Goal: Information Seeking & Learning: Learn about a topic

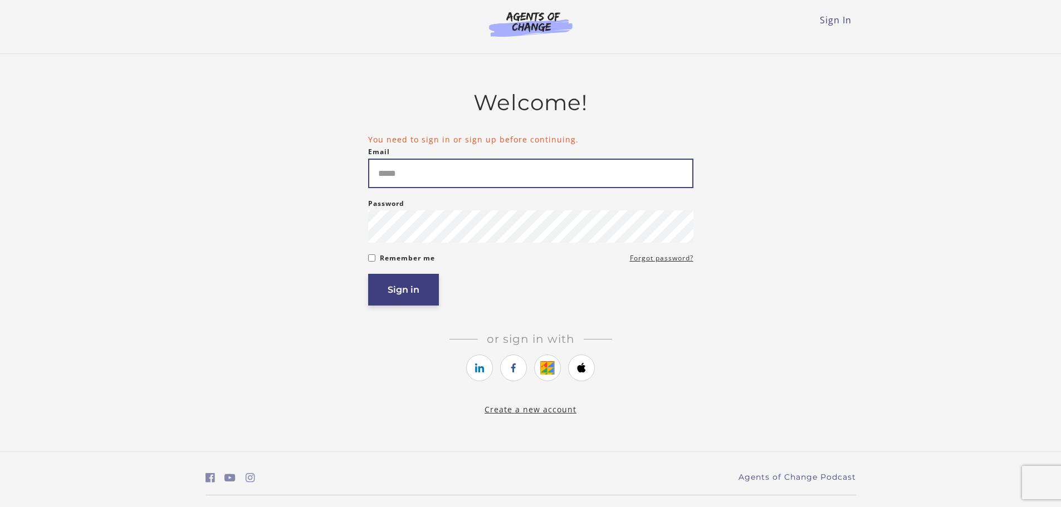
type input "**********"
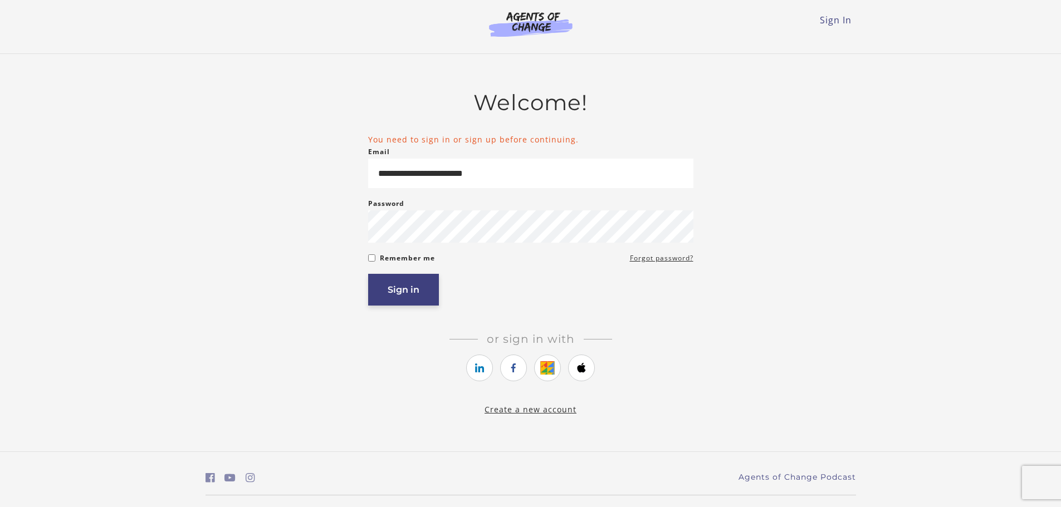
click at [391, 287] on button "Sign in" at bounding box center [403, 290] width 71 height 32
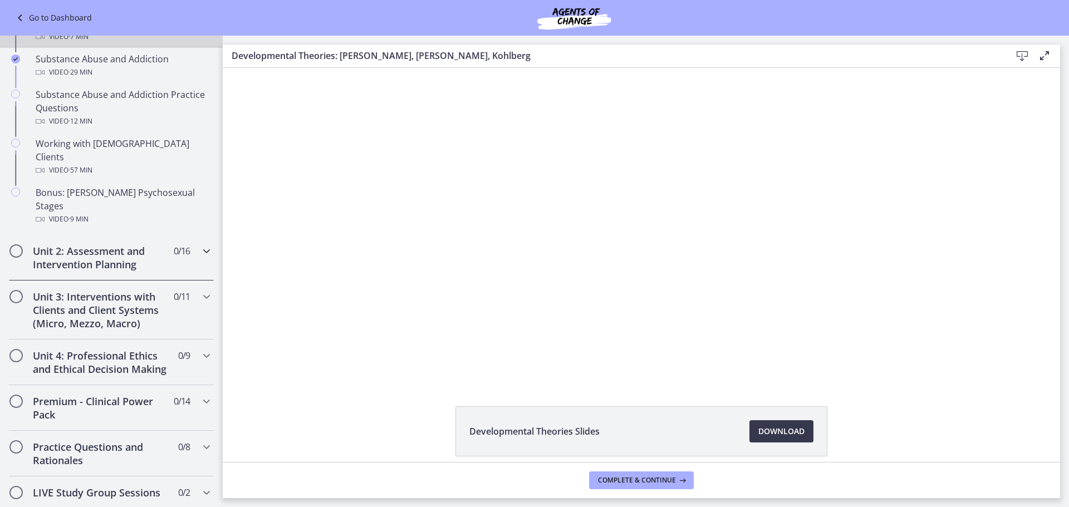
scroll to position [724, 0]
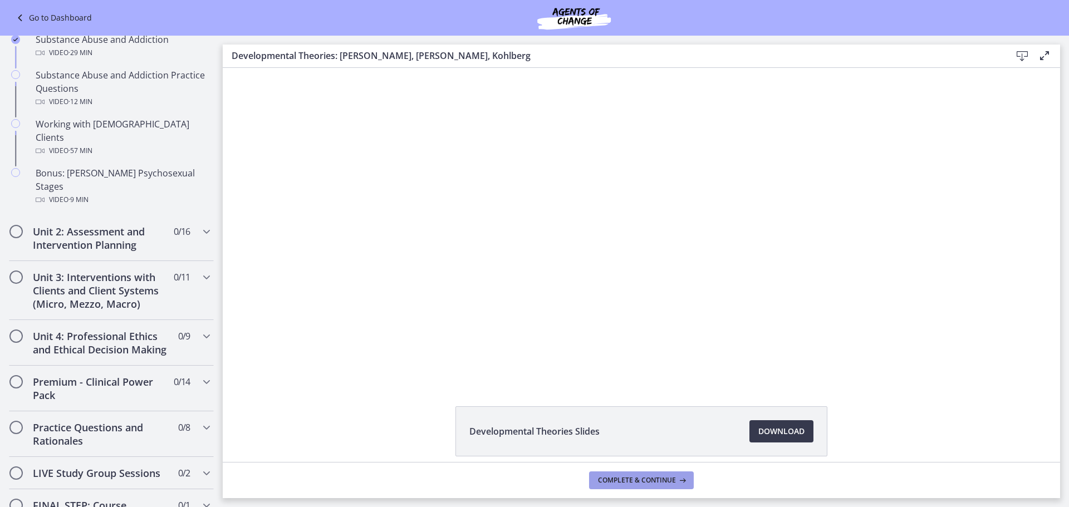
click at [624, 479] on span "Complete & continue" at bounding box center [637, 480] width 78 height 9
click at [73, 228] on div "Unit 2: Assessment and Intervention Planning 0 / 16 Completed" at bounding box center [111, 239] width 205 height 46
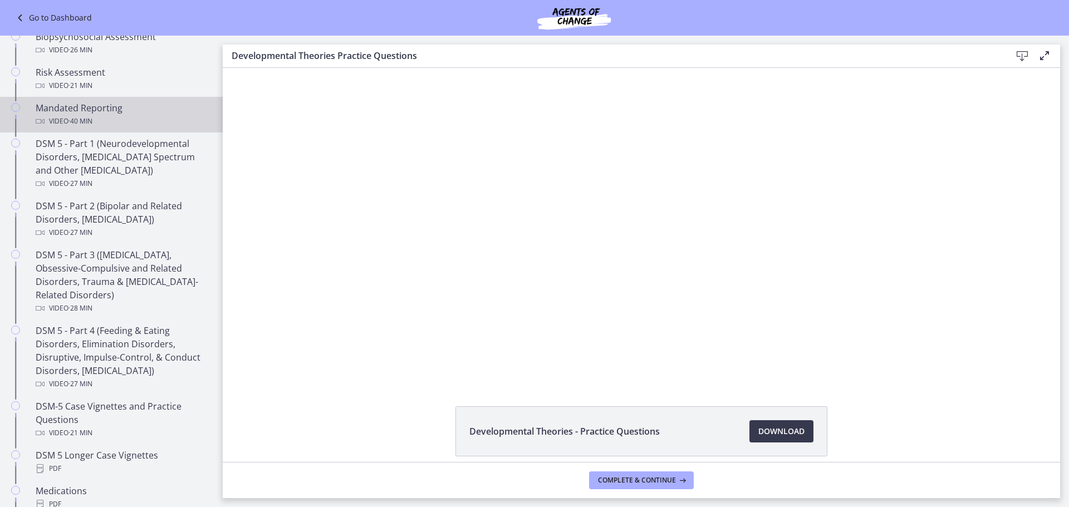
scroll to position [334, 0]
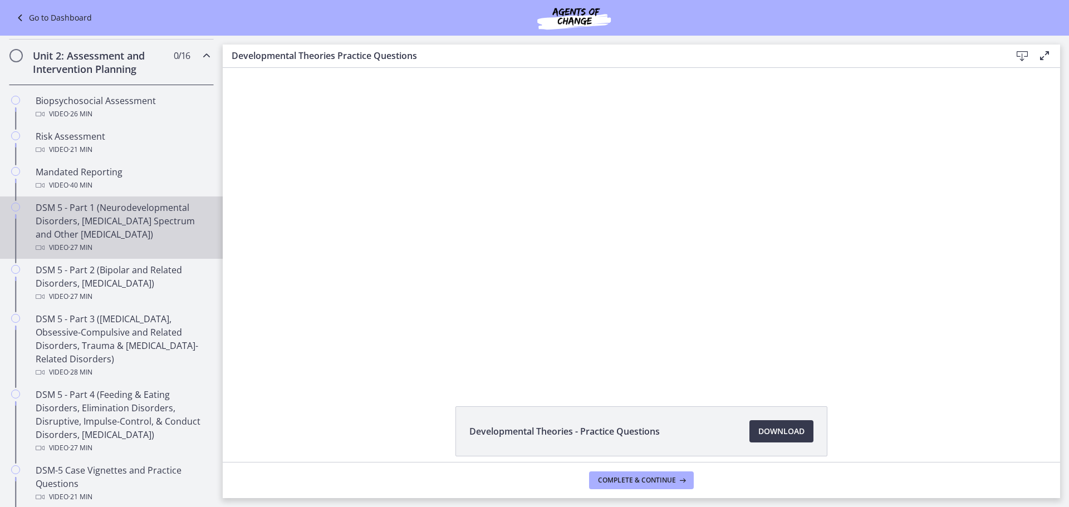
click at [104, 229] on div "DSM 5 - Part 1 (Neurodevelopmental Disorders, [MEDICAL_DATA] Spectrum and Other…" at bounding box center [123, 227] width 174 height 53
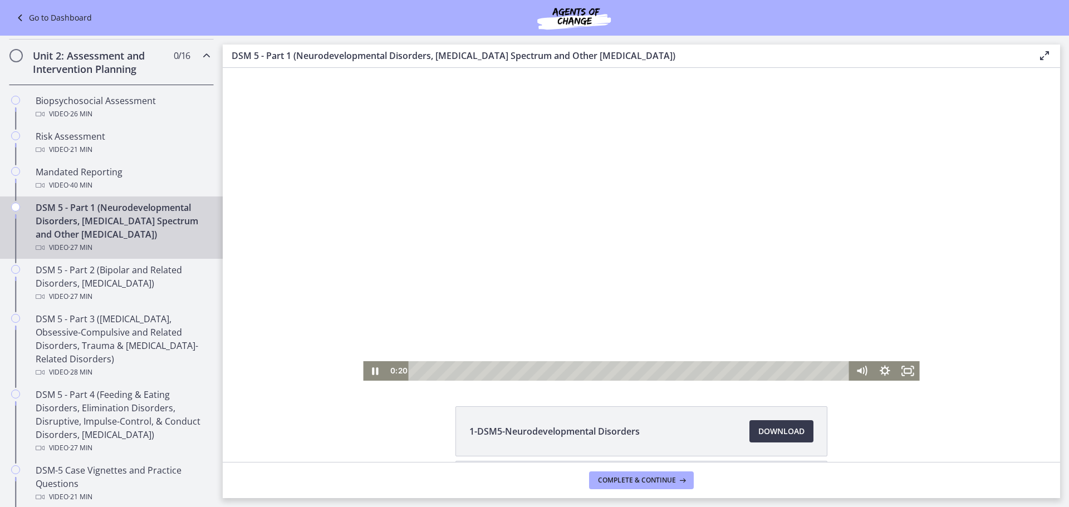
click at [794, 312] on div at bounding box center [641, 224] width 556 height 313
click at [814, 326] on div at bounding box center [641, 224] width 556 height 313
click at [903, 368] on icon "Fullscreen" at bounding box center [908, 370] width 28 height 23
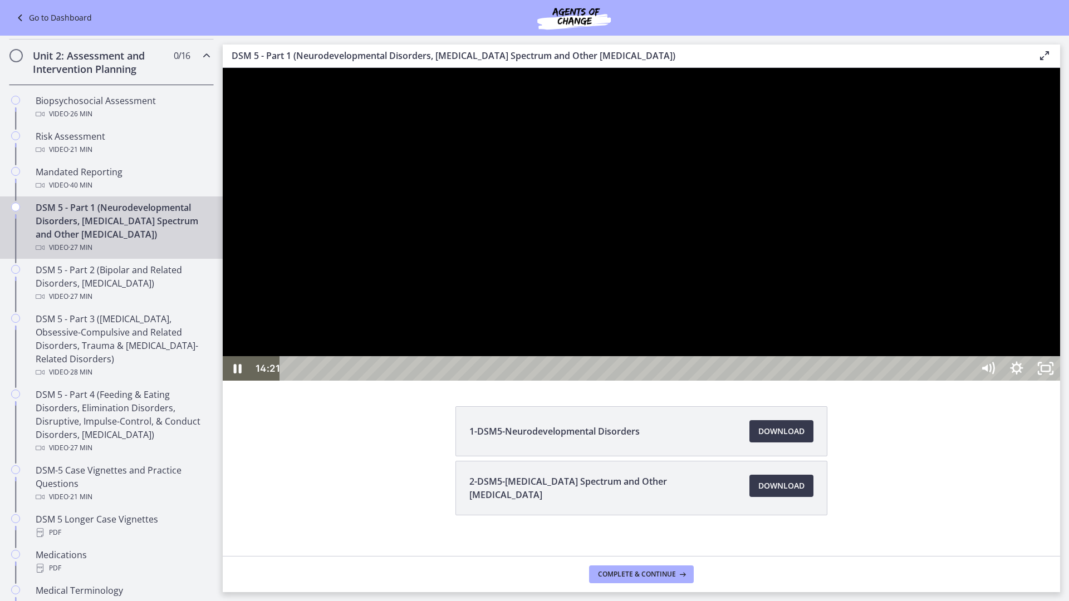
click at [688, 242] on div at bounding box center [642, 224] width 838 height 313
click at [1060, 381] on icon "Unfullscreen" at bounding box center [1045, 368] width 29 height 25
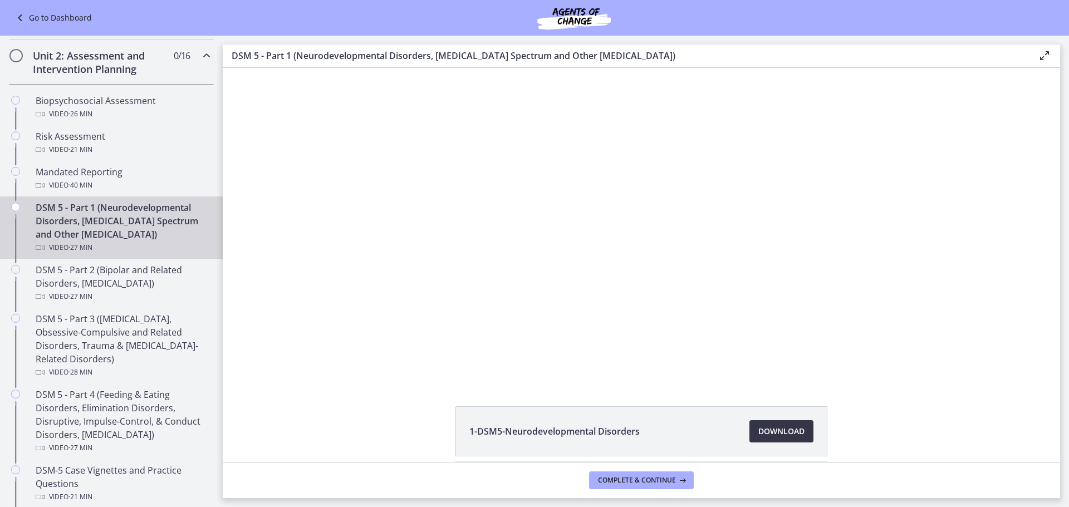
click at [785, 433] on span "Download Opens in a new window" at bounding box center [781, 431] width 46 height 13
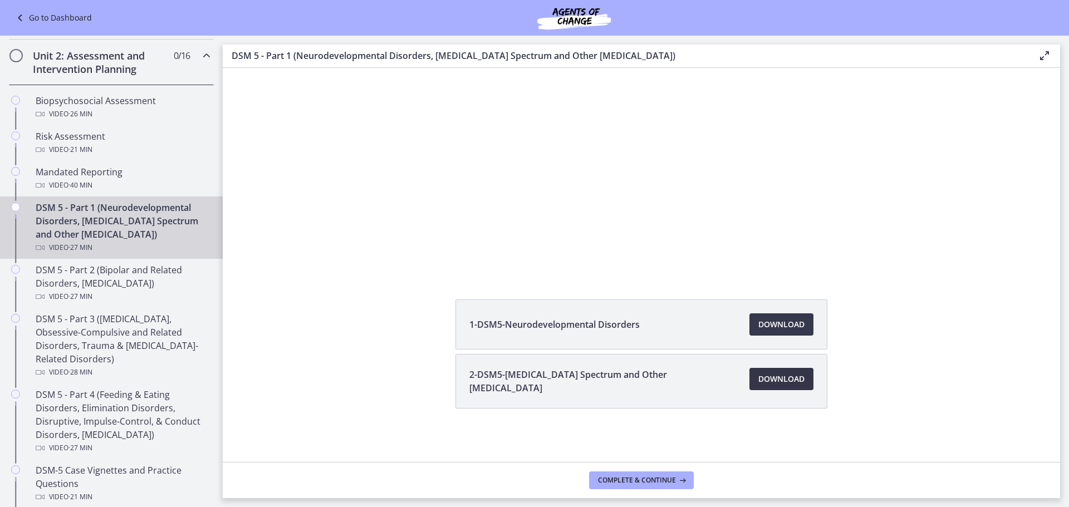
click at [796, 374] on span "Download Opens in a new window" at bounding box center [781, 379] width 46 height 13
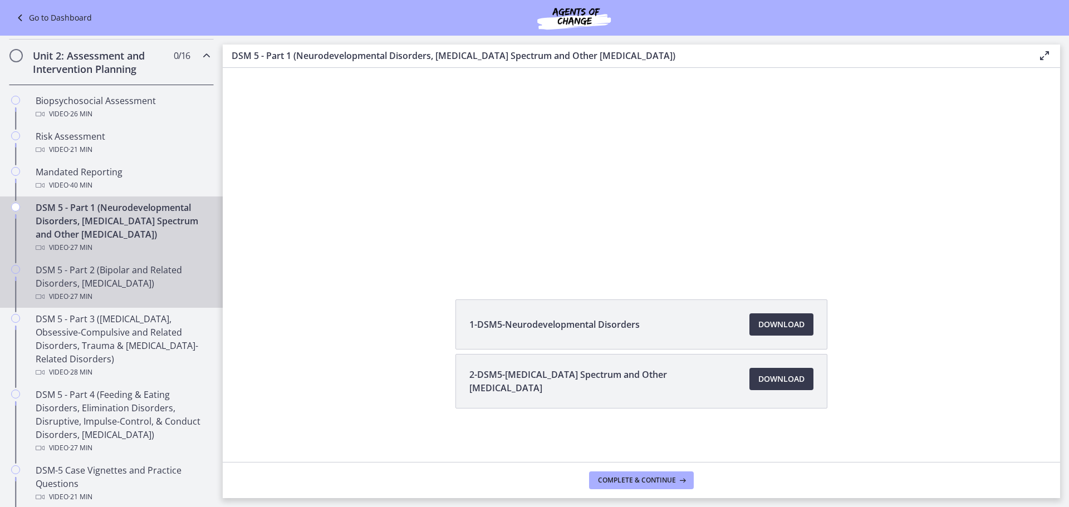
drag, startPoint x: 113, startPoint y: 286, endPoint x: 165, endPoint y: 303, distance: 55.1
click at [114, 286] on div "DSM 5 - Part 2 (Bipolar and Related Disorders, [MEDICAL_DATA]) Video · 27 min" at bounding box center [123, 283] width 174 height 40
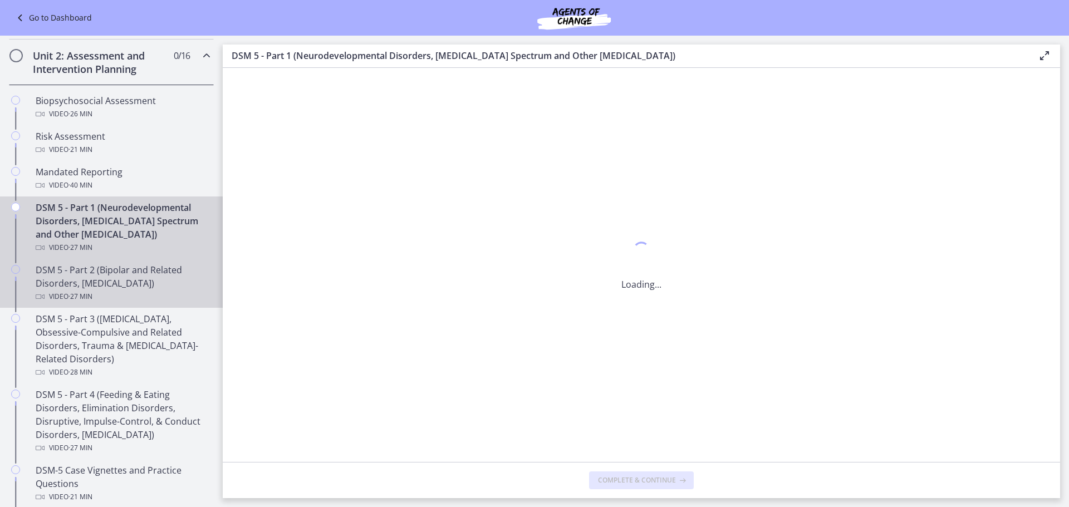
scroll to position [0, 0]
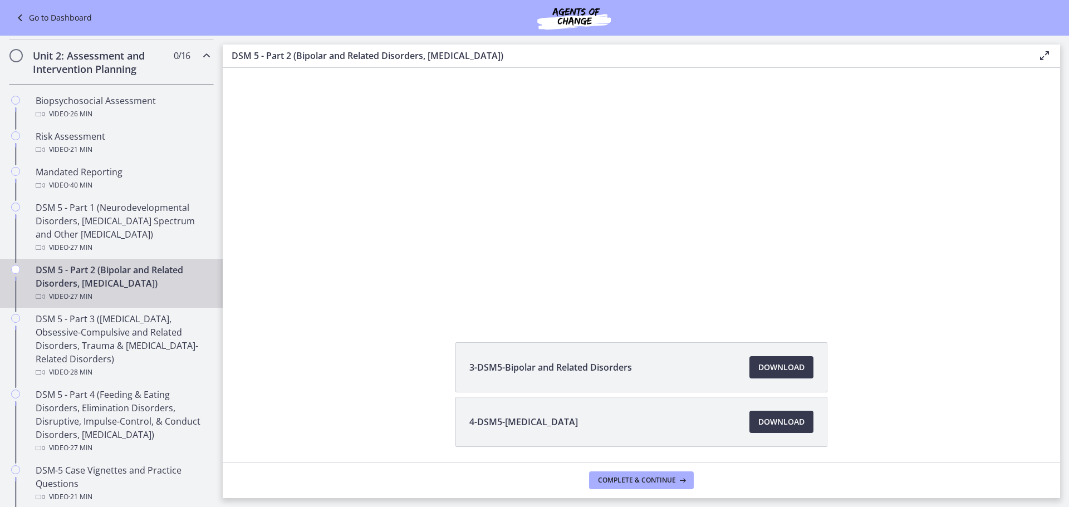
scroll to position [102, 0]
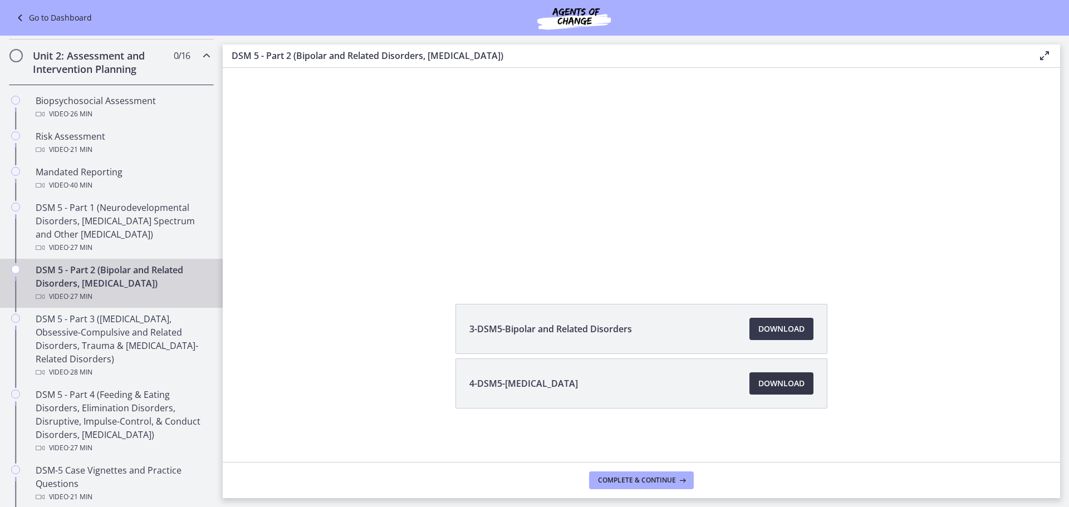
click at [764, 380] on span "Download Opens in a new window" at bounding box center [781, 383] width 46 height 13
click at [682, 202] on div at bounding box center [641, 121] width 556 height 313
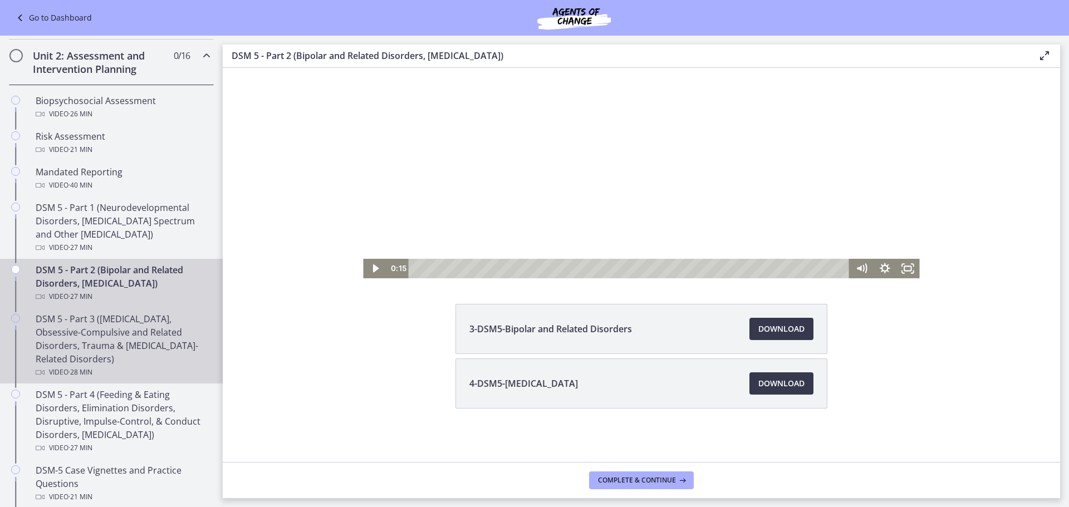
click at [96, 329] on div "DSM 5 - Part 3 ([MEDICAL_DATA], Obsessive-Compulsive and Related Disorders, Tra…" at bounding box center [123, 345] width 174 height 67
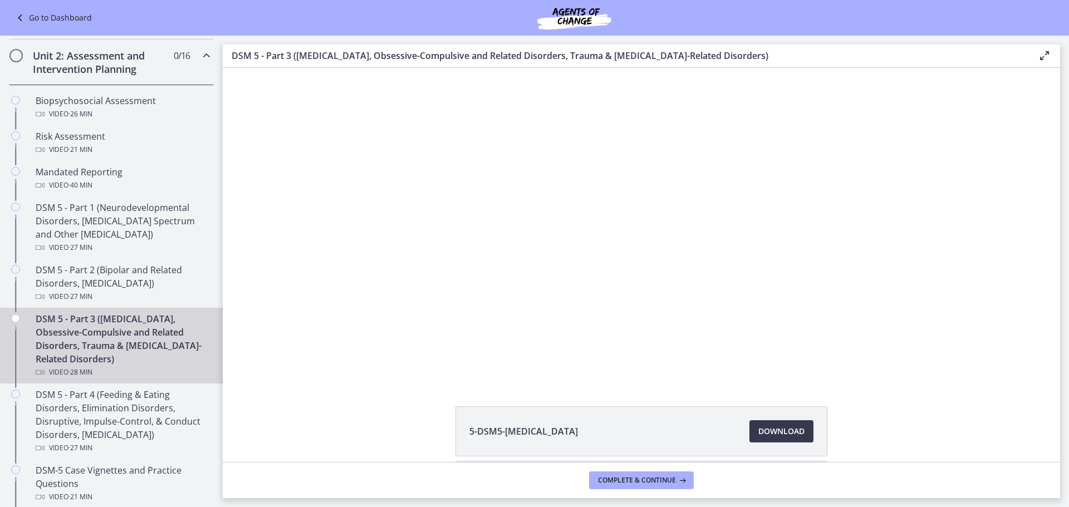
scroll to position [157, 0]
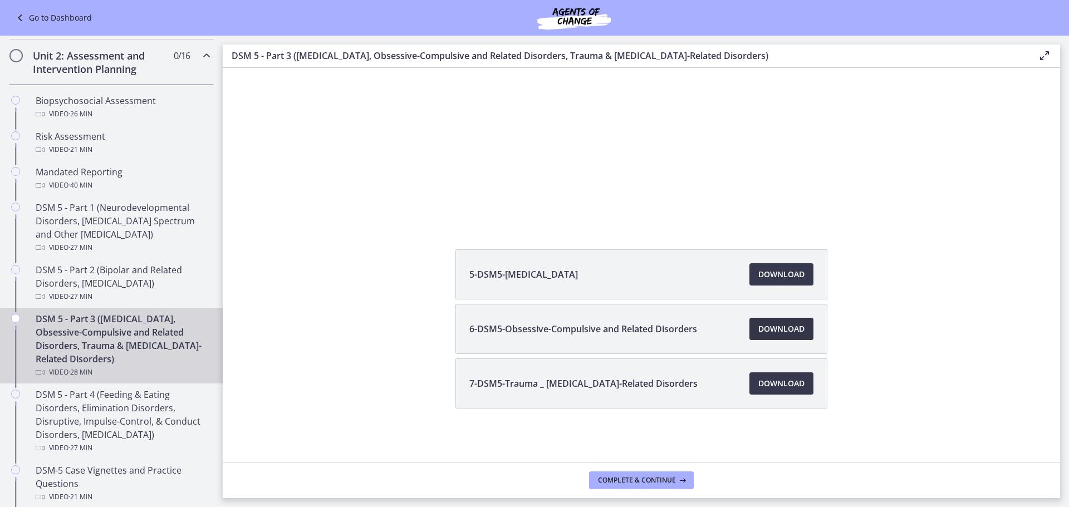
click at [782, 335] on span "Download Opens in a new window" at bounding box center [781, 328] width 46 height 13
click at [792, 388] on span "Download Opens in a new window" at bounding box center [781, 383] width 46 height 13
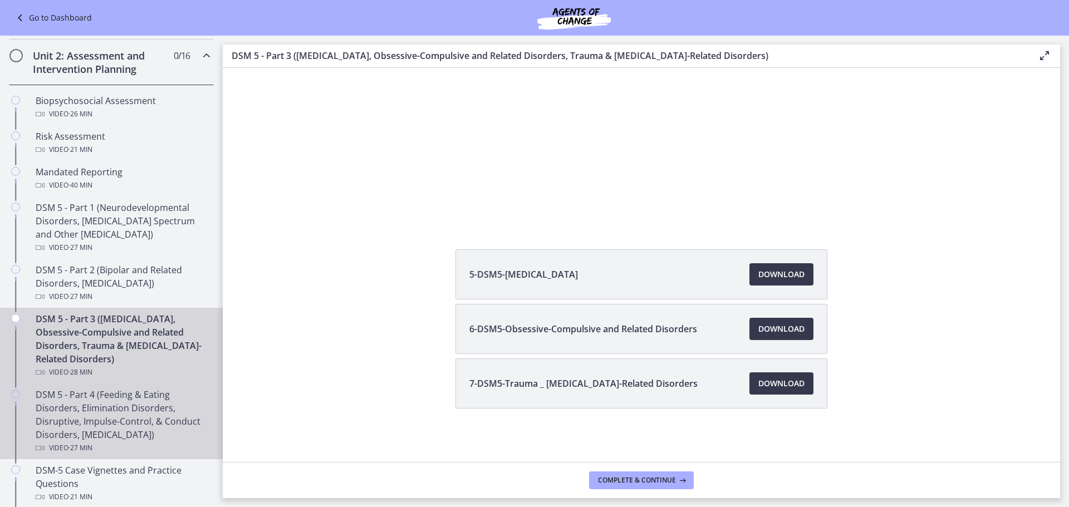
click at [63, 428] on div "DSM 5 - Part 4 (Feeding & Eating Disorders, Elimination Disorders, Disruptive, …" at bounding box center [123, 421] width 174 height 67
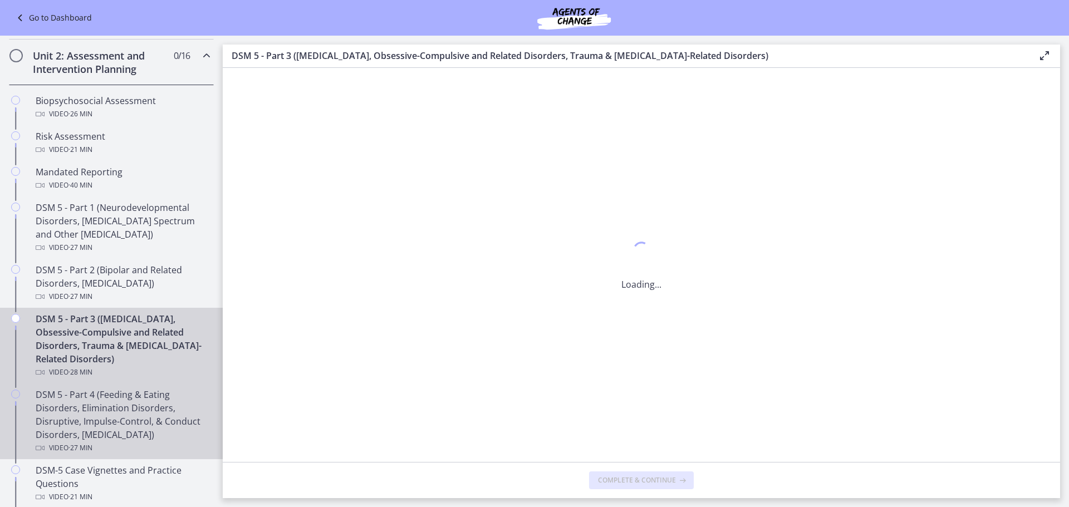
scroll to position [0, 0]
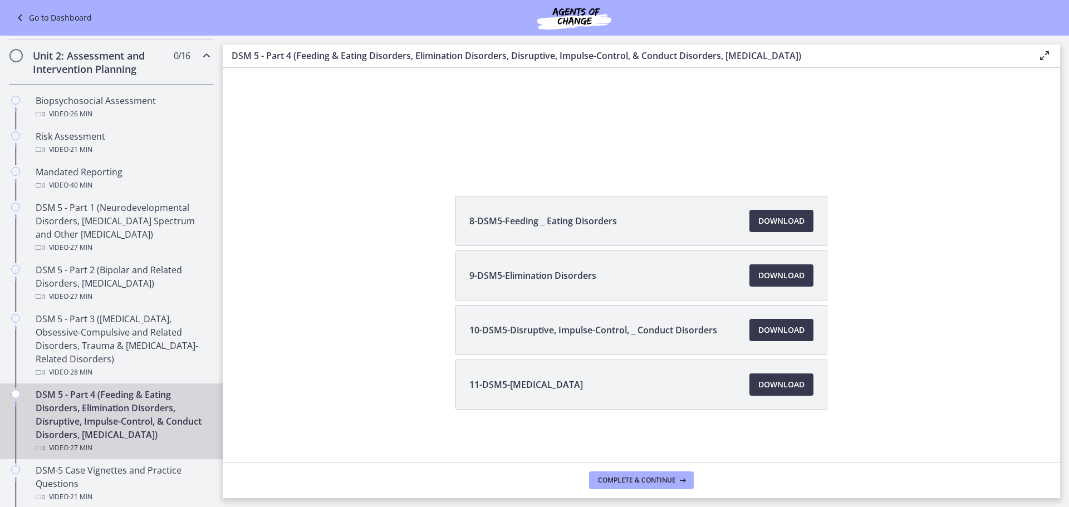
scroll to position [212, 0]
click at [767, 280] on span "Download Opens in a new window" at bounding box center [781, 274] width 46 height 13
click at [790, 321] on link "Download Opens in a new window" at bounding box center [782, 329] width 64 height 22
click at [791, 386] on span "Download Opens in a new window" at bounding box center [781, 383] width 46 height 13
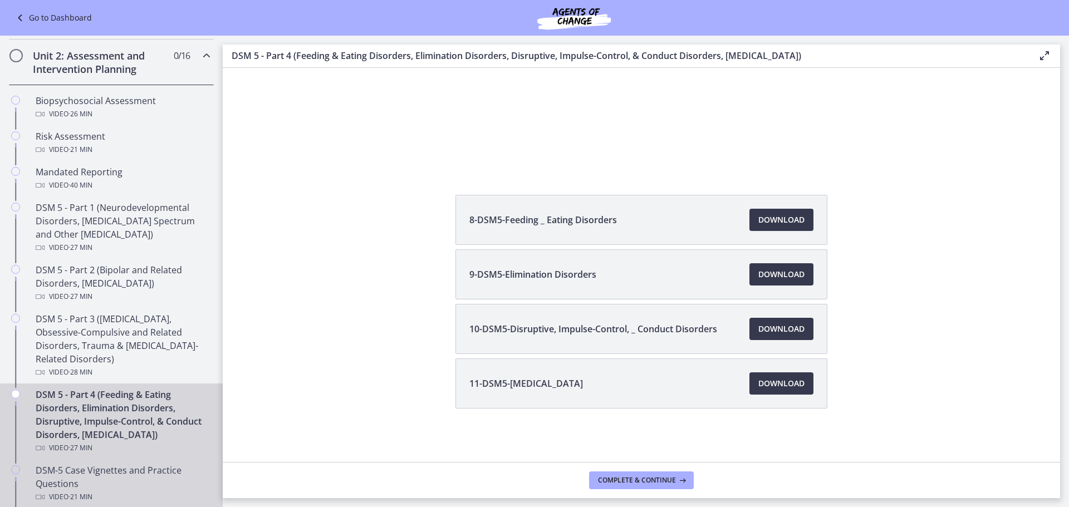
click at [68, 491] on div "DSM-5 Case Vignettes and Practice Questions Video · 21 min" at bounding box center [123, 484] width 174 height 40
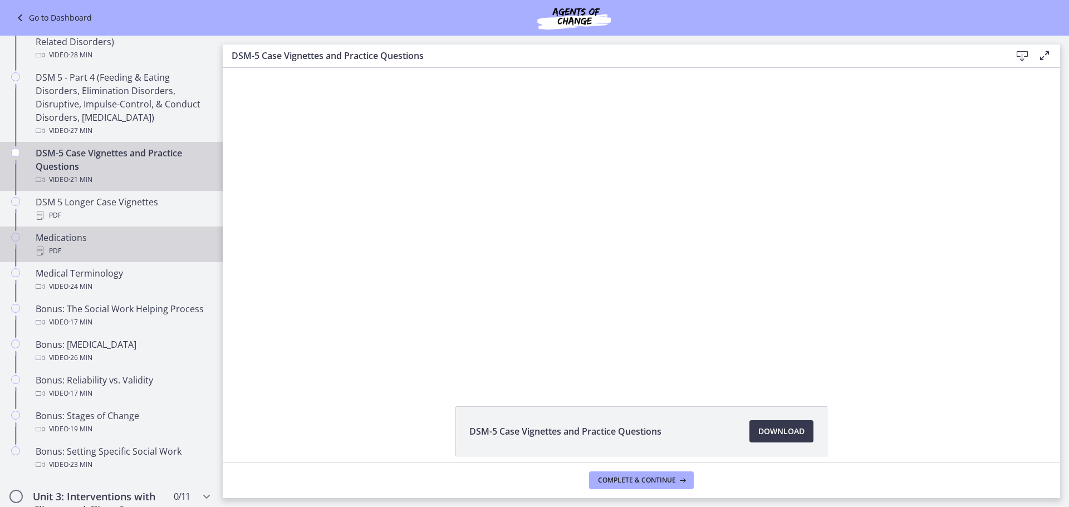
scroll to position [668, 0]
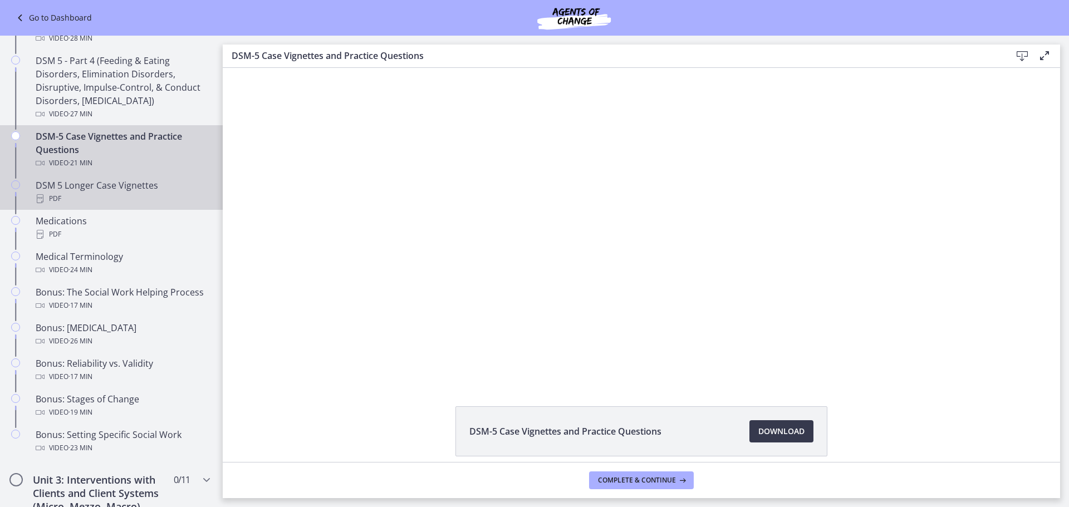
click at [83, 184] on div "DSM 5 Longer Case Vignettes PDF" at bounding box center [123, 192] width 174 height 27
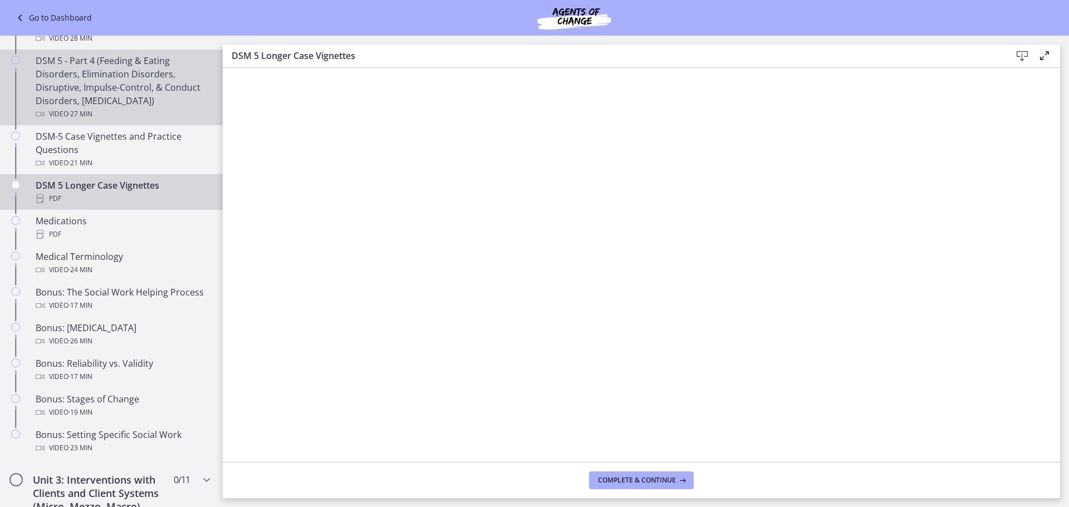
drag, startPoint x: 158, startPoint y: 92, endPoint x: 159, endPoint y: 106, distance: 14.5
click at [158, 91] on div "DSM 5 - Part 4 (Feeding & Eating Disorders, Elimination Disorders, Disruptive, …" at bounding box center [123, 87] width 174 height 67
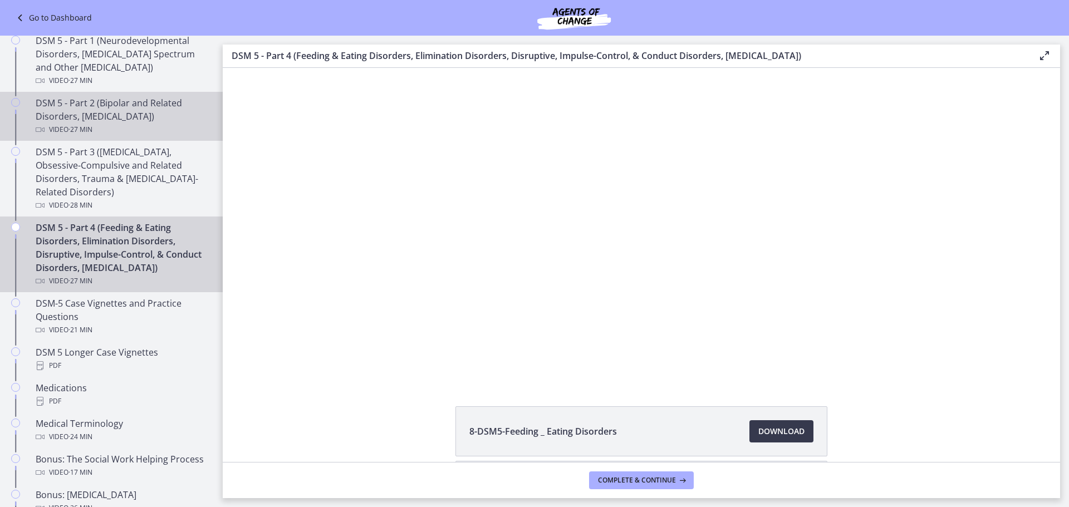
click at [146, 115] on div "DSM 5 - Part 2 (Bipolar and Related Disorders, [MEDICAL_DATA]) Video · 27 min" at bounding box center [123, 116] width 174 height 40
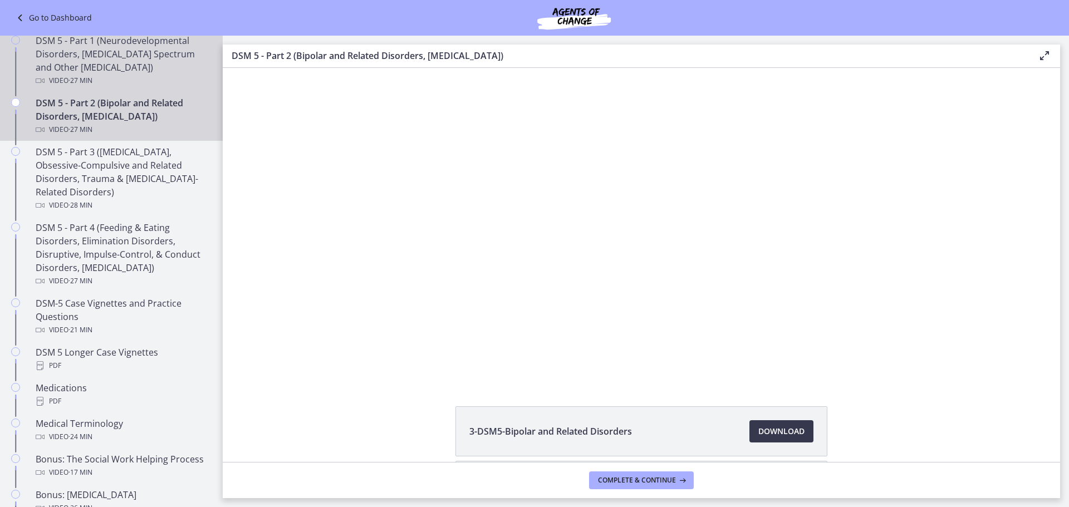
click at [164, 84] on div "Video · 27 min" at bounding box center [123, 80] width 174 height 13
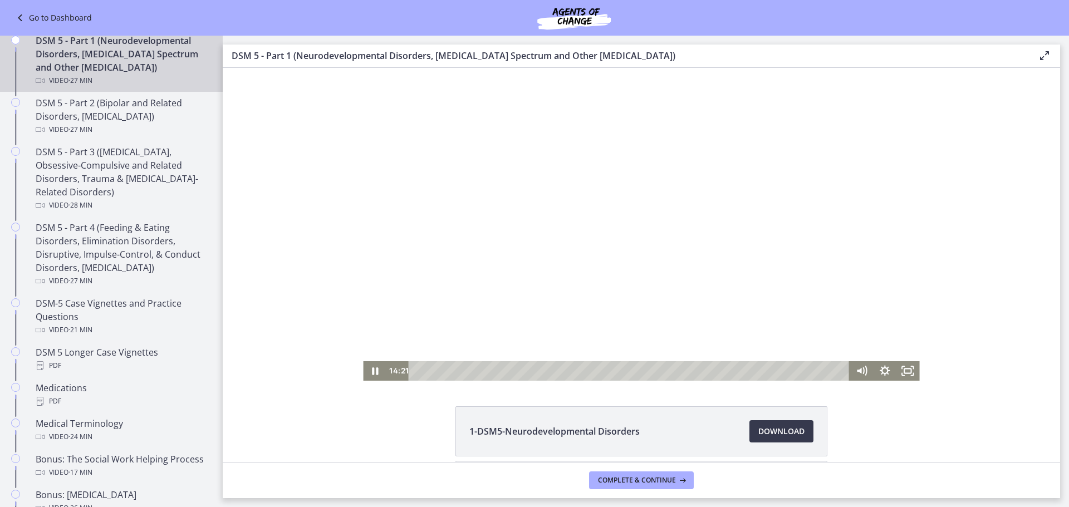
click at [689, 194] on div at bounding box center [641, 224] width 556 height 313
click at [904, 372] on icon "Fullscreen" at bounding box center [908, 370] width 23 height 19
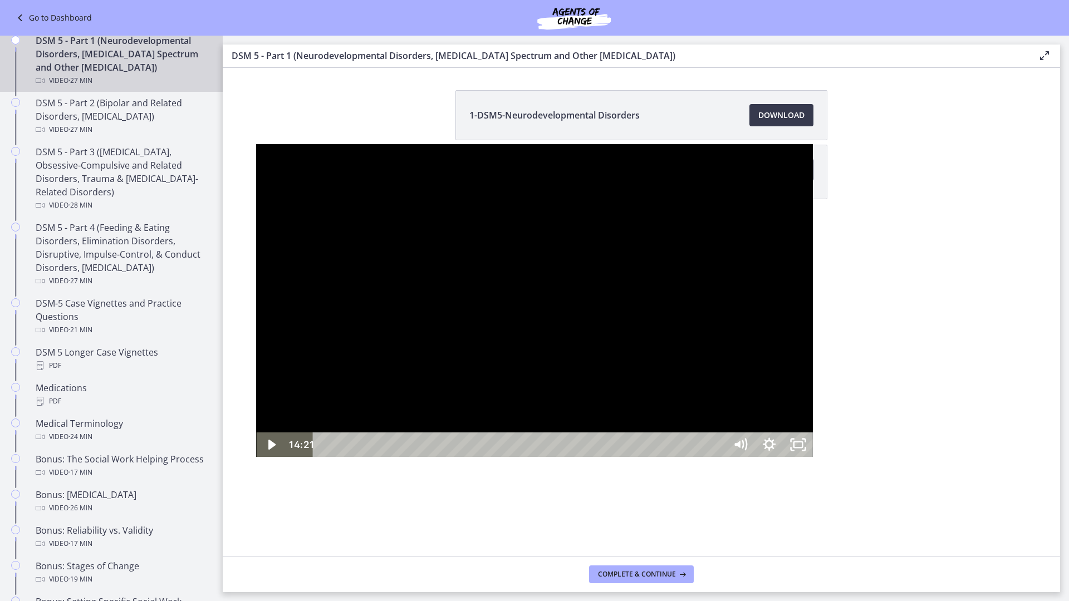
click at [596, 285] on div at bounding box center [534, 300] width 556 height 313
click at [684, 309] on div at bounding box center [534, 300] width 556 height 313
click at [488, 350] on div at bounding box center [534, 300] width 556 height 313
click at [573, 453] on div at bounding box center [534, 300] width 556 height 313
click at [630, 457] on div "17:01" at bounding box center [521, 445] width 395 height 25
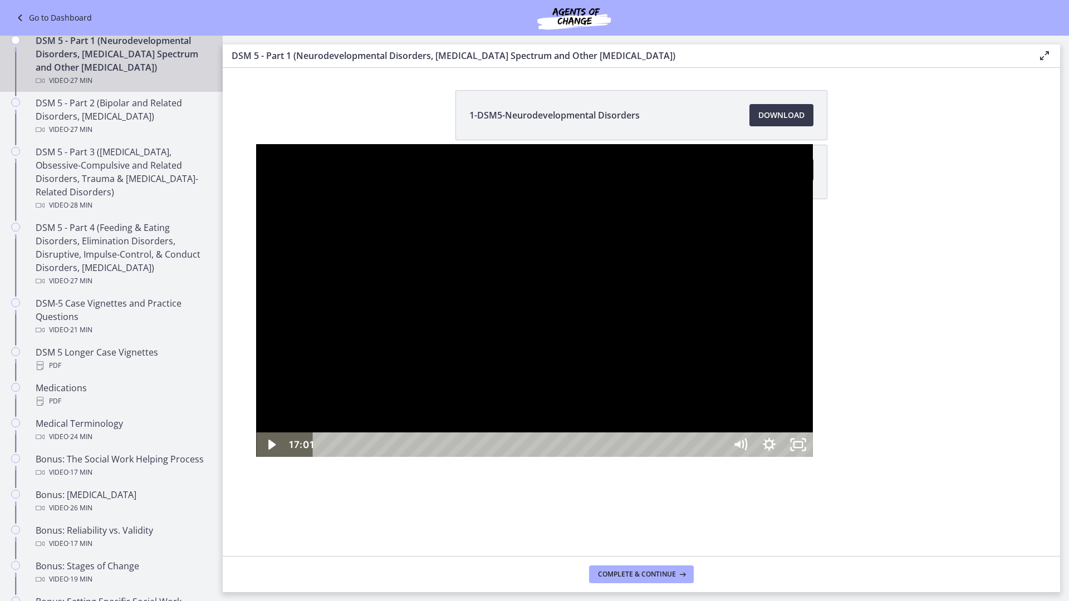
click at [422, 457] on div at bounding box center [534, 300] width 556 height 313
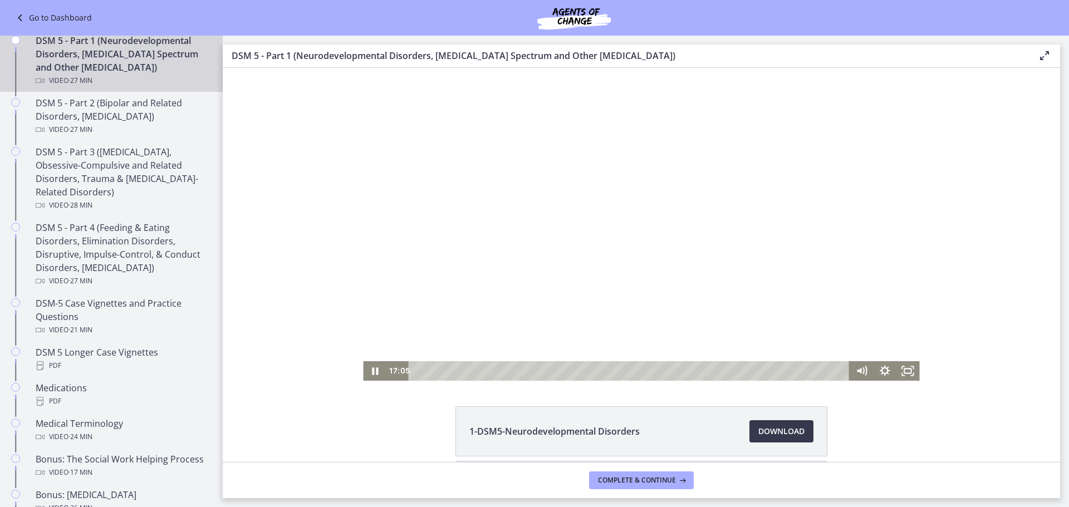
click at [643, 156] on div at bounding box center [641, 224] width 556 height 313
click at [668, 227] on div at bounding box center [641, 224] width 556 height 313
click at [905, 374] on rect "Fullscreen" at bounding box center [908, 372] width 8 height 6
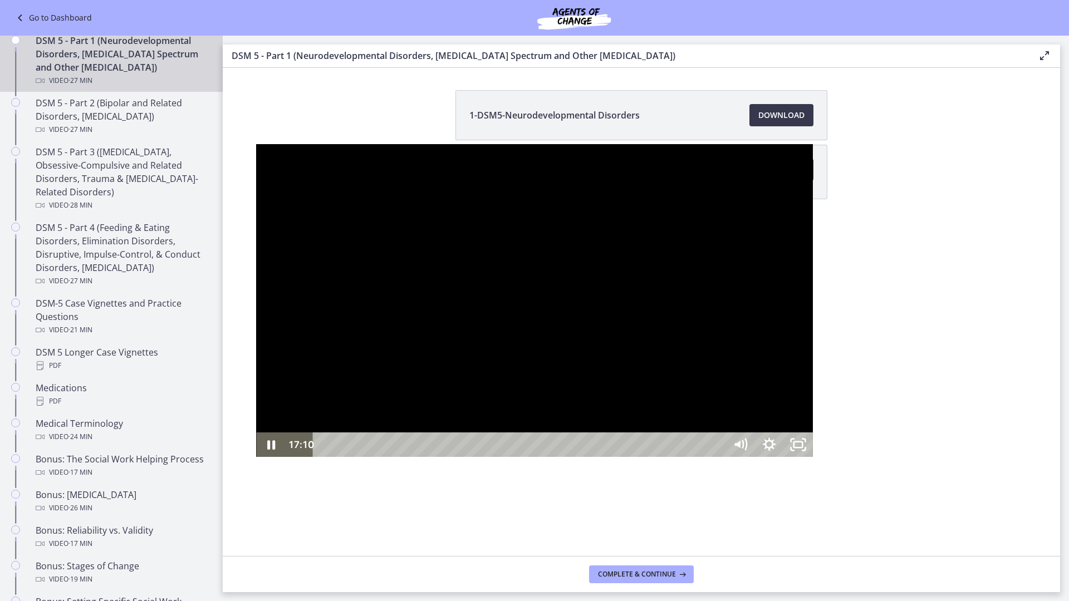
click at [540, 325] on div at bounding box center [534, 300] width 556 height 313
click at [439, 377] on div at bounding box center [534, 300] width 556 height 313
click at [539, 190] on div at bounding box center [534, 300] width 556 height 313
click at [718, 418] on div at bounding box center [534, 300] width 556 height 313
click at [699, 427] on div at bounding box center [534, 300] width 556 height 313
